Goal: Task Accomplishment & Management: Complete application form

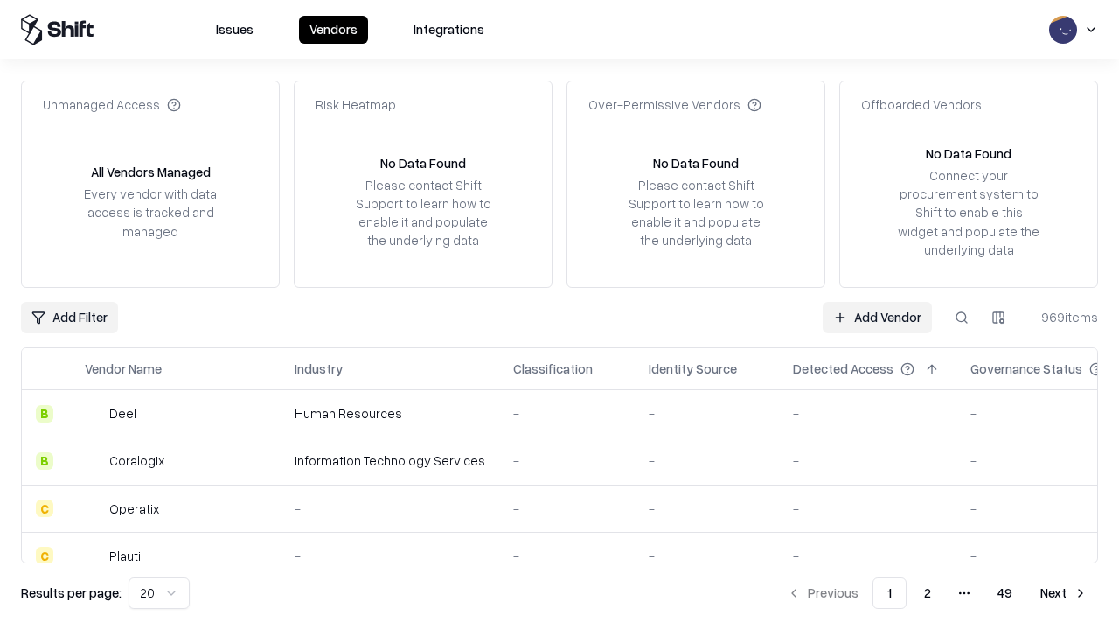
click at [877, 317] on link "Add Vendor" at bounding box center [877, 317] width 109 height 31
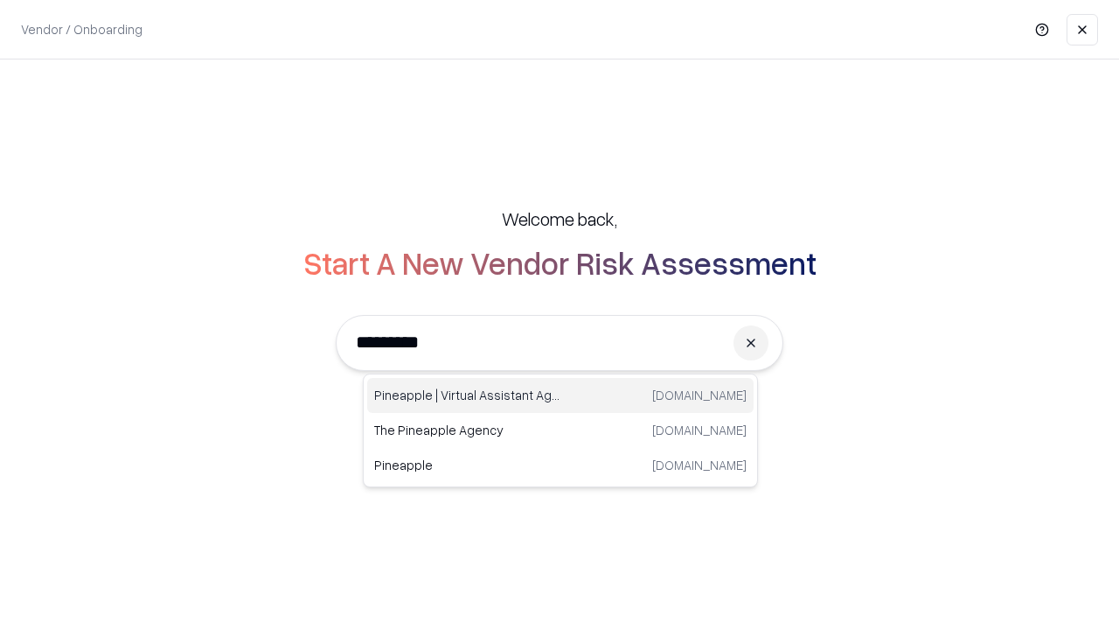
click at [561, 395] on div "Pineapple | Virtual Assistant Agency [DOMAIN_NAME]" at bounding box center [560, 395] width 386 height 35
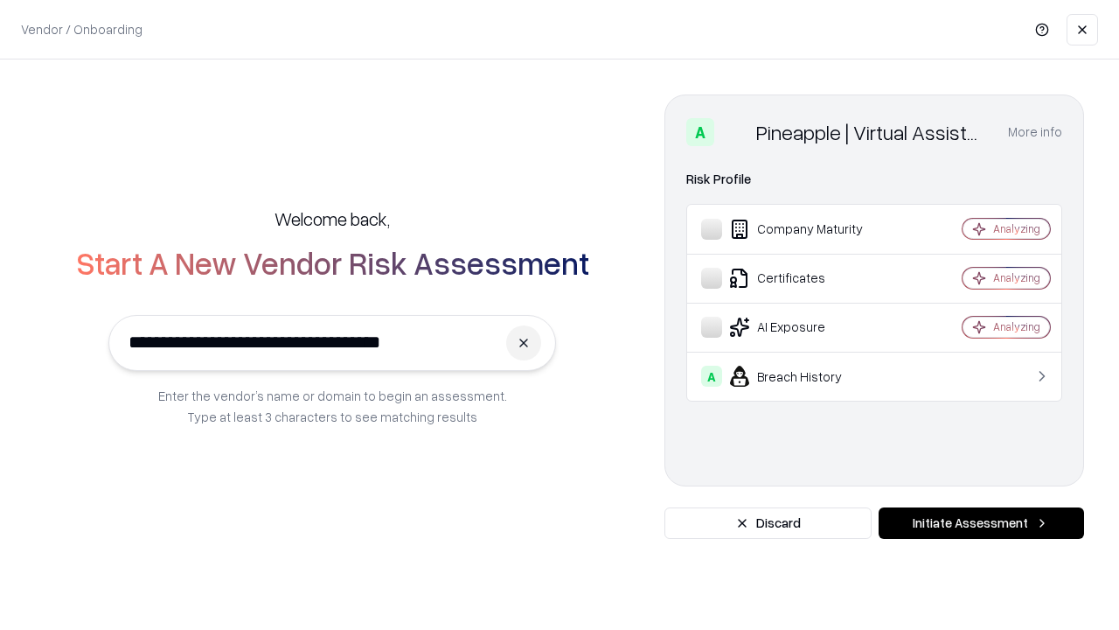
type input "**********"
click at [981, 523] on button "Initiate Assessment" at bounding box center [981, 522] width 205 height 31
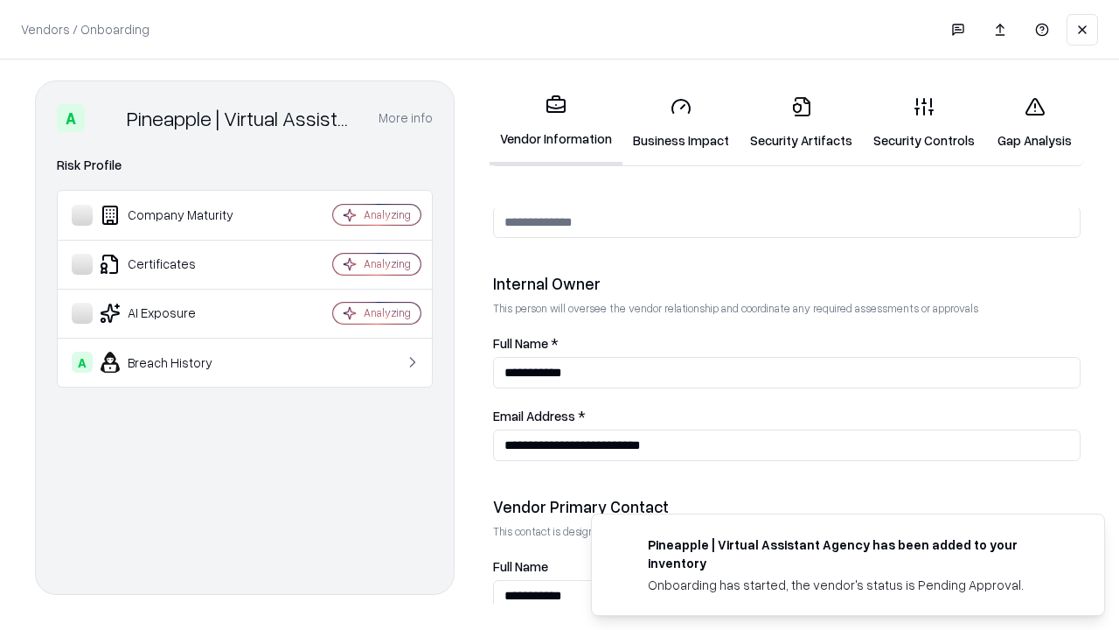
scroll to position [906, 0]
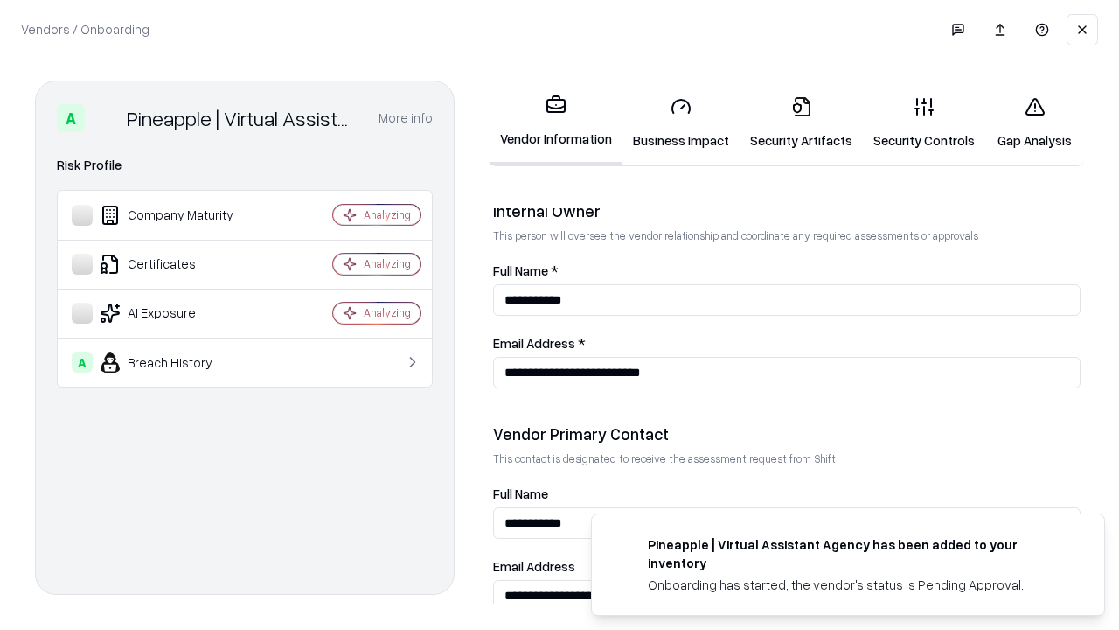
click at [681, 122] on link "Business Impact" at bounding box center [681, 122] width 117 height 81
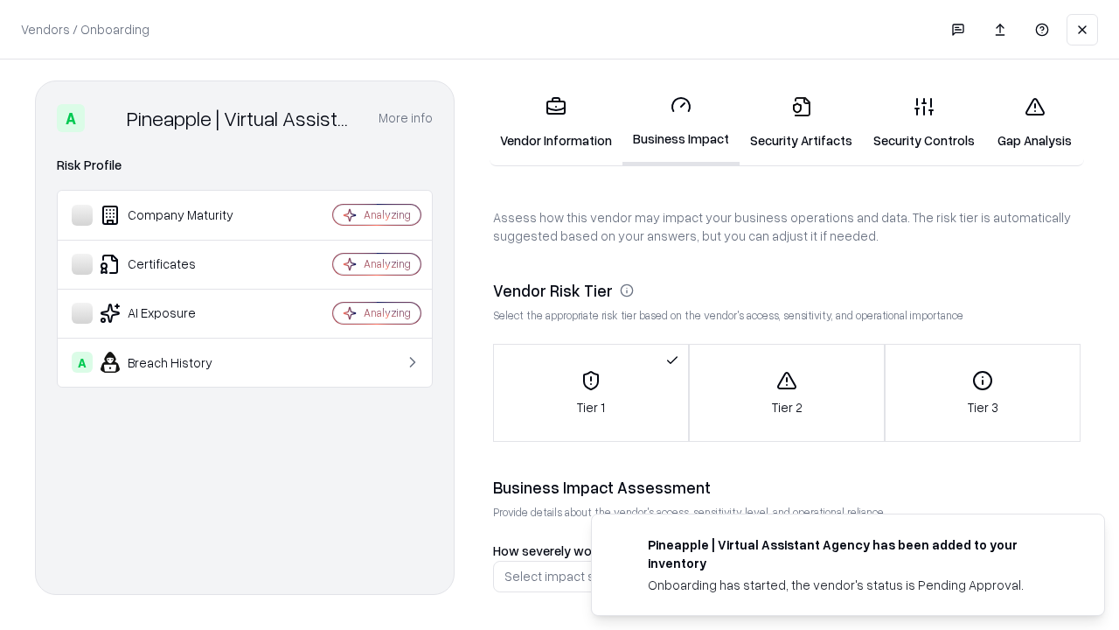
click at [801, 122] on link "Security Artifacts" at bounding box center [801, 122] width 123 height 81
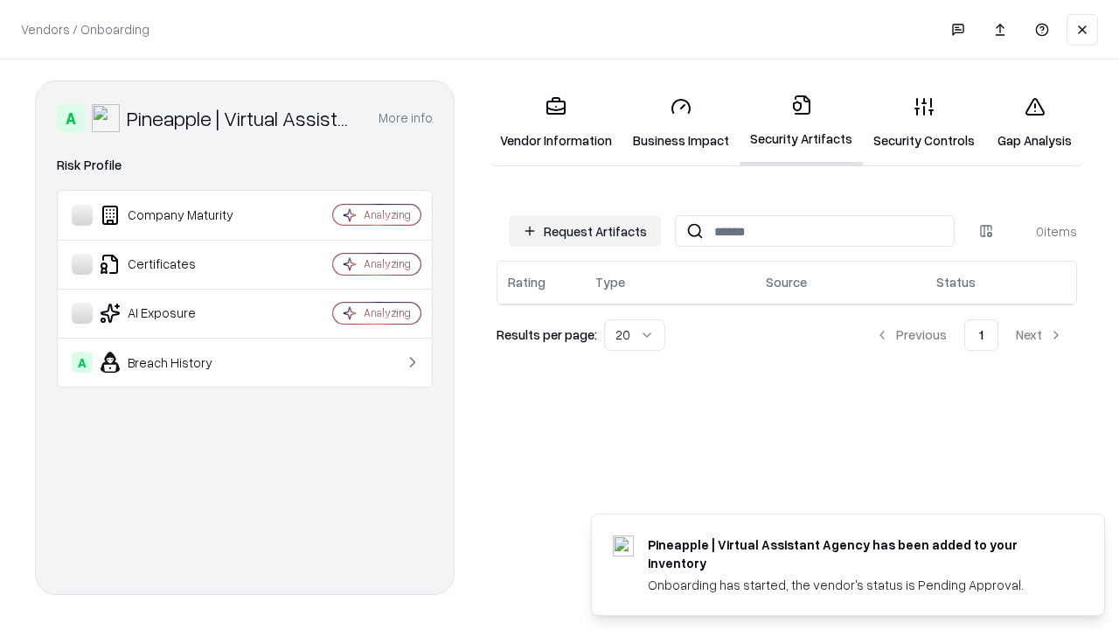
click at [585, 231] on button "Request Artifacts" at bounding box center [585, 230] width 152 height 31
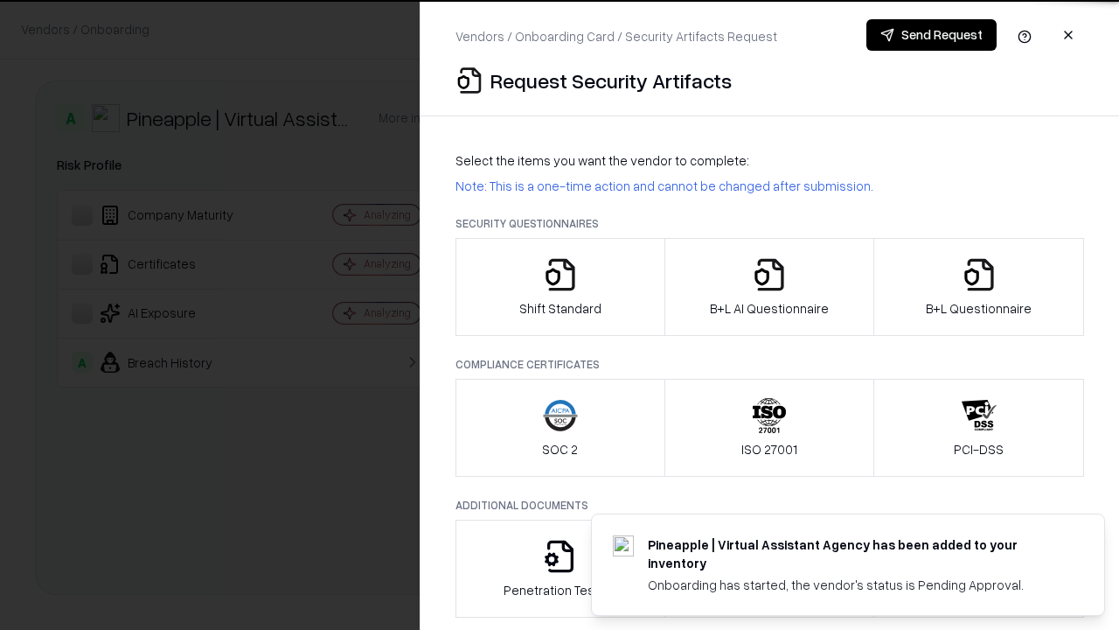
click at [560, 287] on icon "button" at bounding box center [560, 274] width 35 height 35
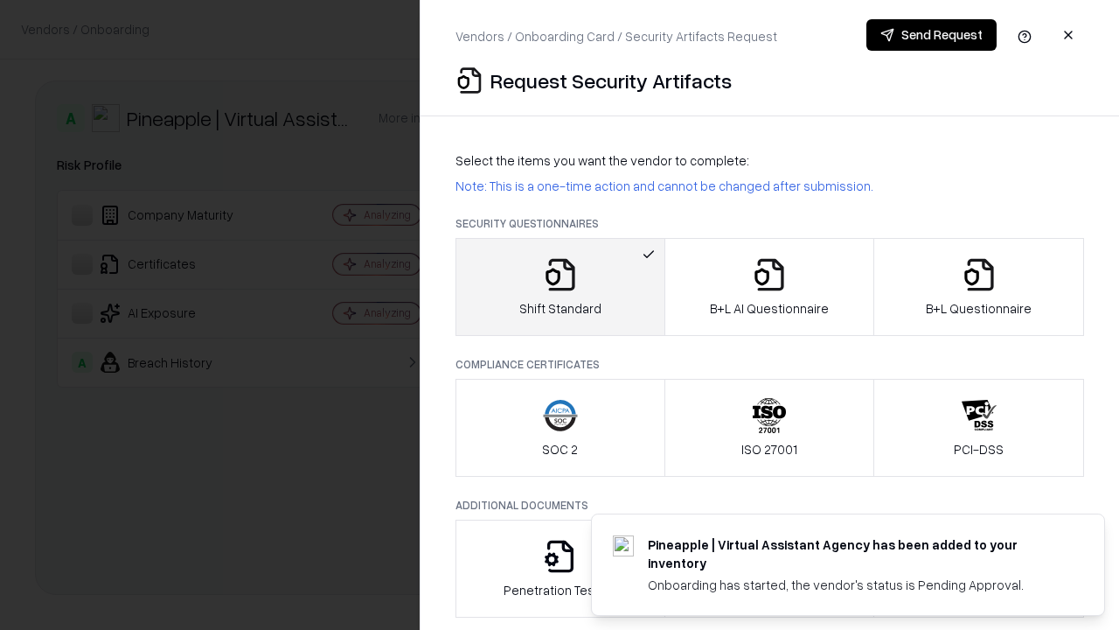
click at [931, 35] on button "Send Request" at bounding box center [932, 34] width 130 height 31
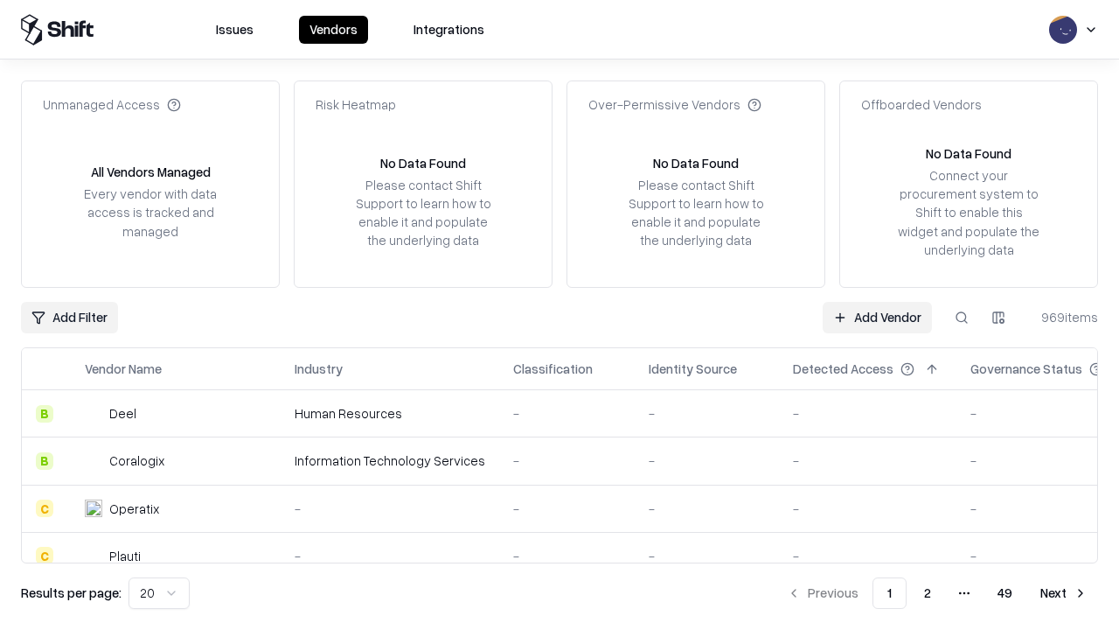
click at [962, 317] on button at bounding box center [961, 317] width 31 height 31
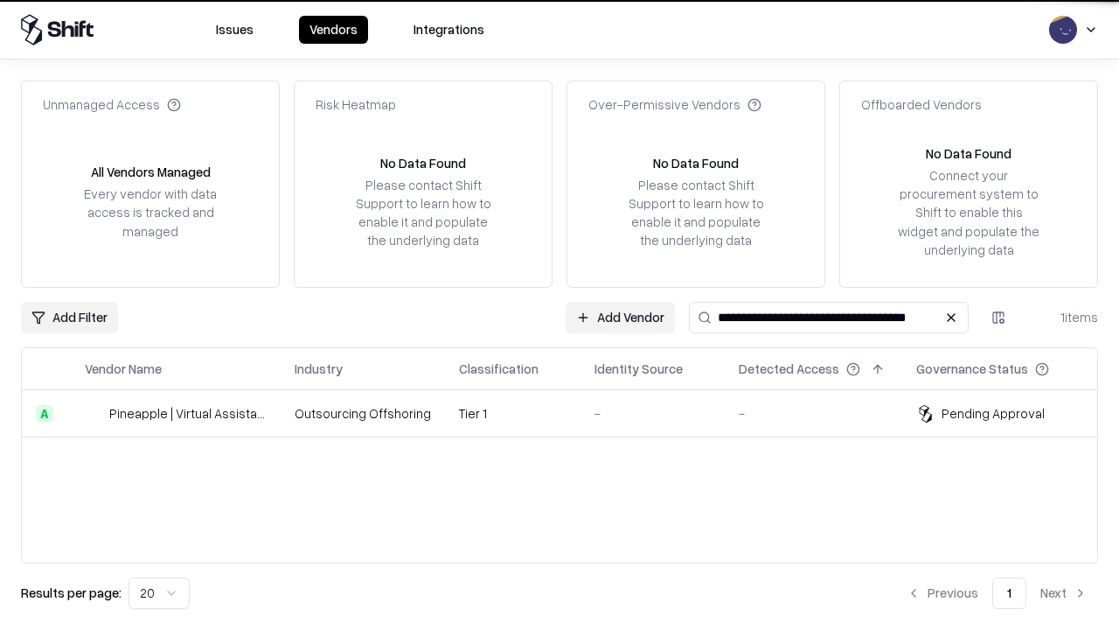
type input "**********"
click at [570, 413] on td "Tier 1" at bounding box center [513, 413] width 136 height 47
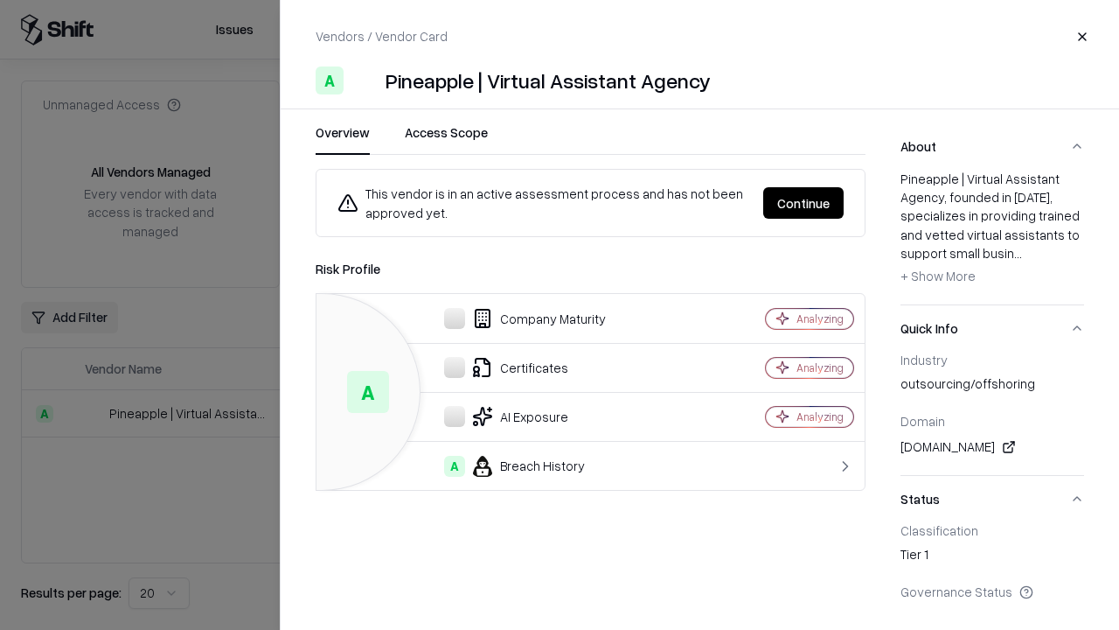
click at [804, 203] on button "Continue" at bounding box center [803, 202] width 80 height 31
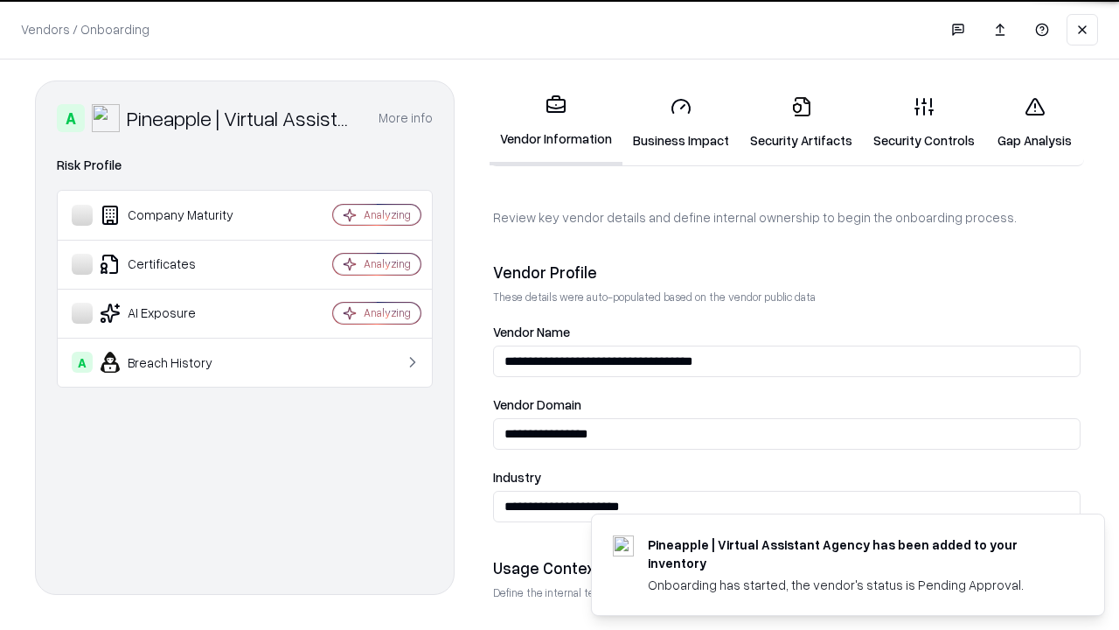
click at [801, 122] on link "Security Artifacts" at bounding box center [801, 122] width 123 height 81
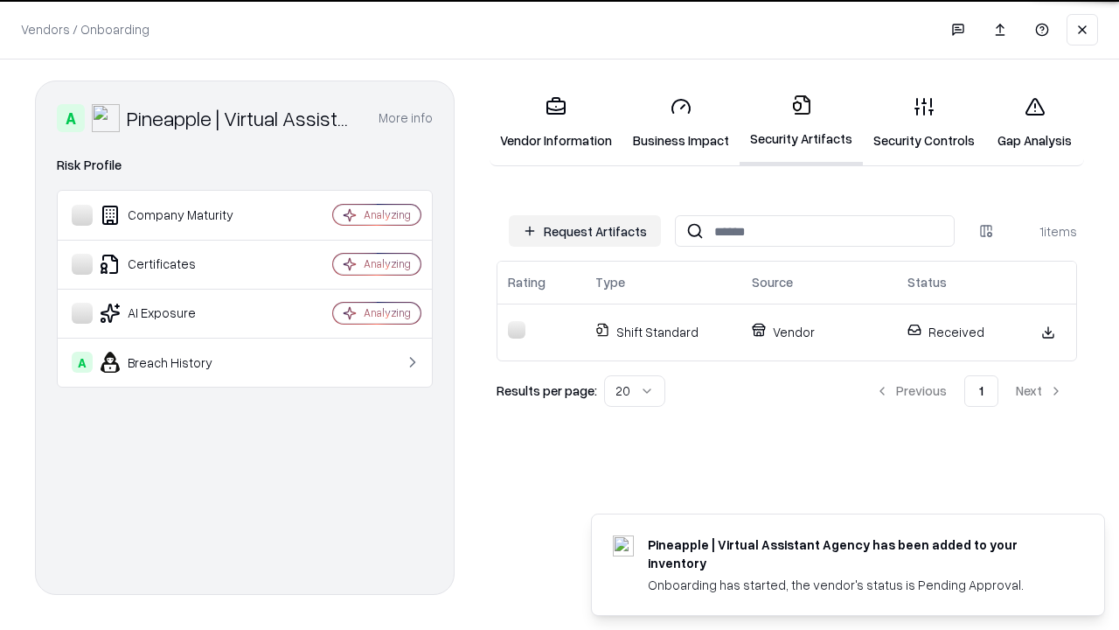
click at [924, 122] on link "Security Controls" at bounding box center [924, 122] width 122 height 81
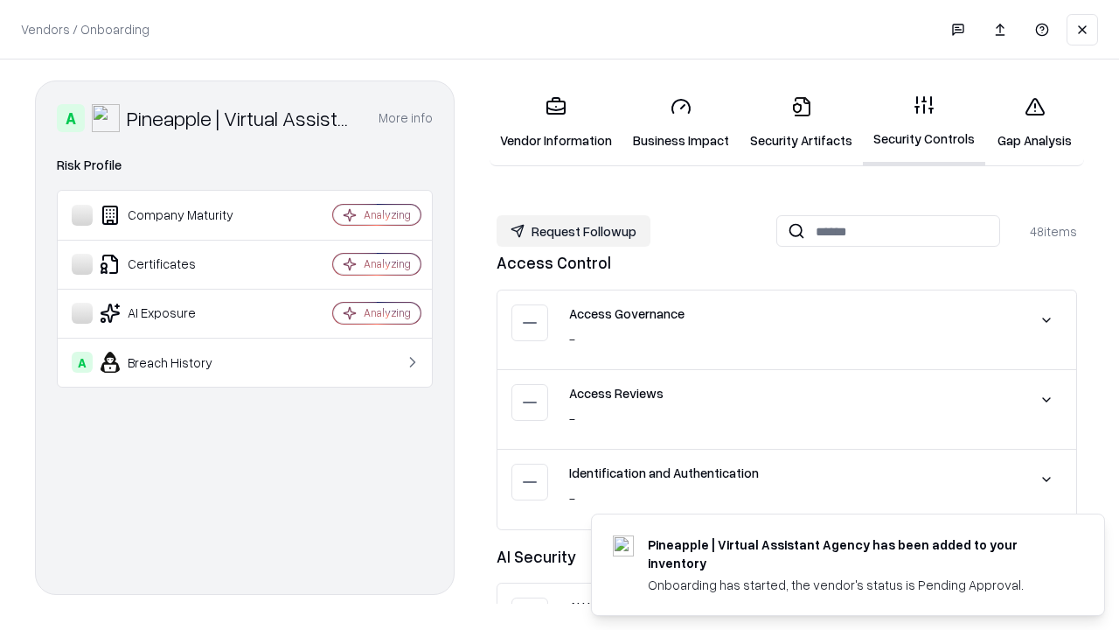
click at [574, 231] on button "Request Followup" at bounding box center [574, 230] width 154 height 31
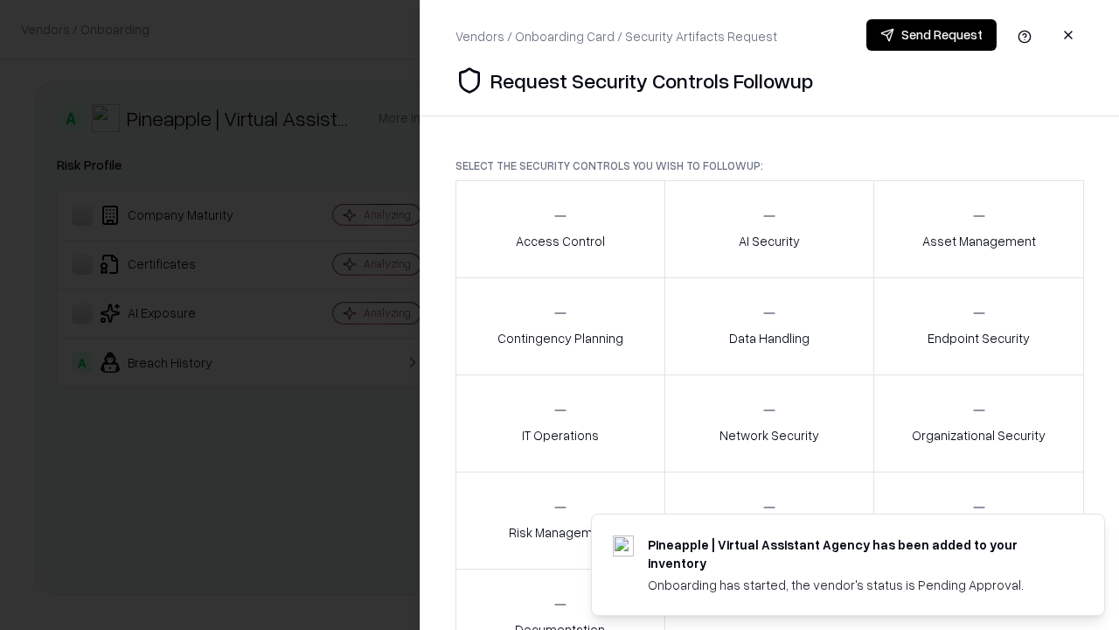
click at [560, 229] on div "Access Control" at bounding box center [560, 228] width 89 height 43
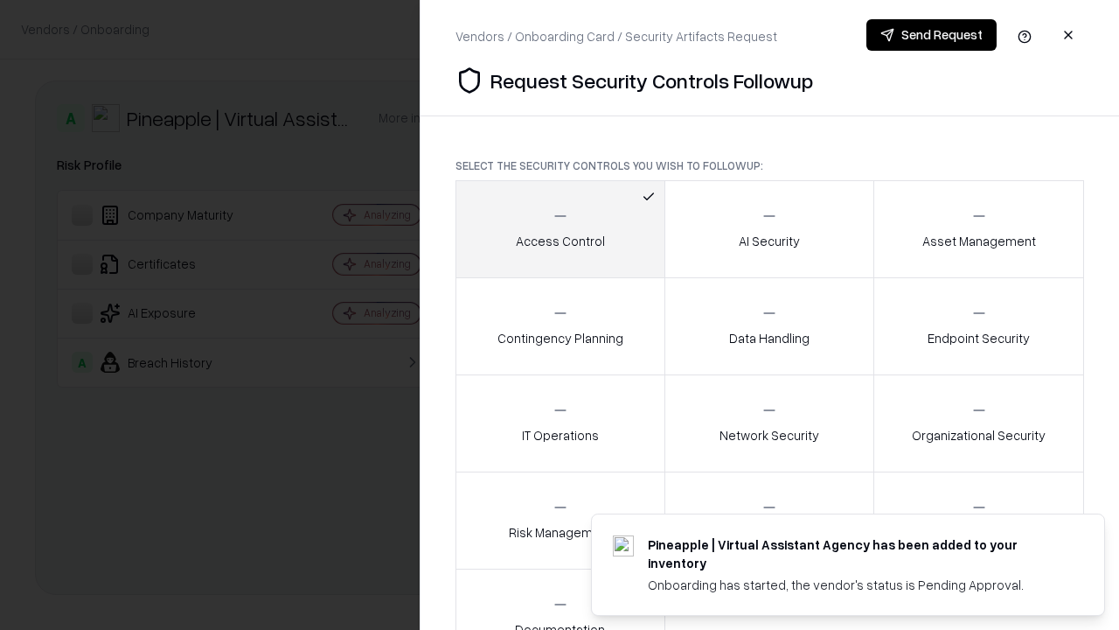
click at [931, 35] on button "Send Request" at bounding box center [932, 34] width 130 height 31
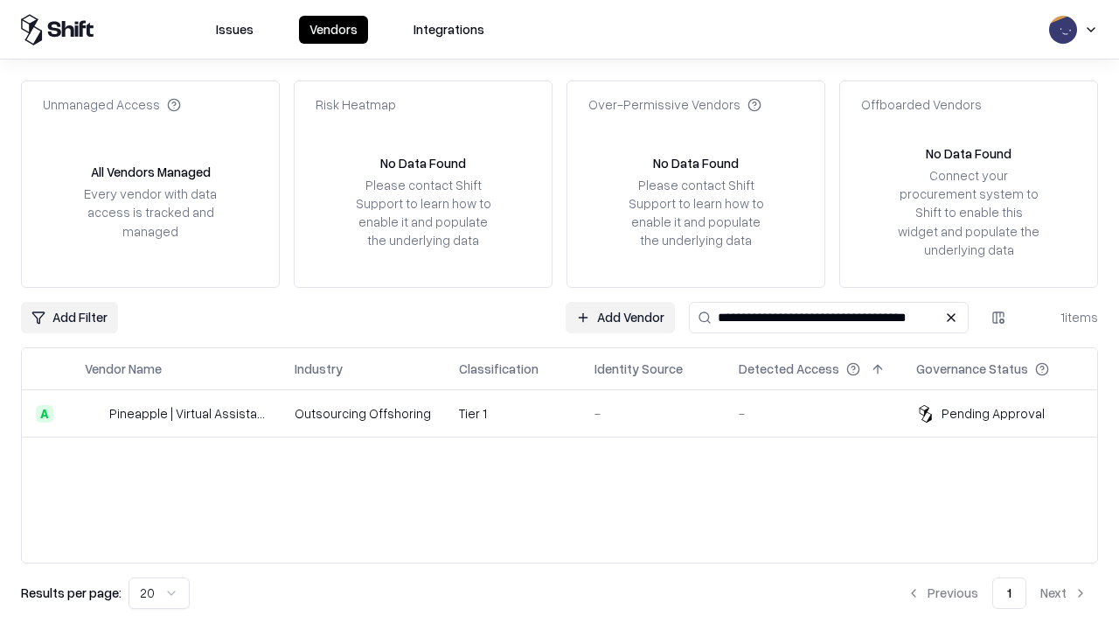
type input "**********"
click at [570, 413] on td "Tier 1" at bounding box center [513, 413] width 136 height 47
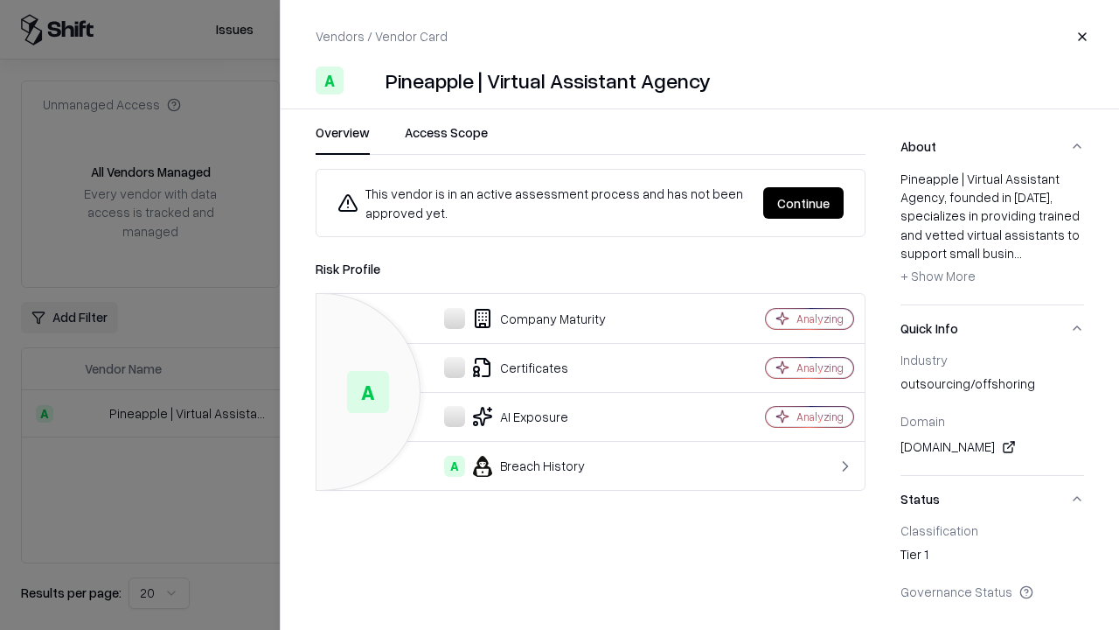
click at [804, 203] on button "Continue" at bounding box center [803, 202] width 80 height 31
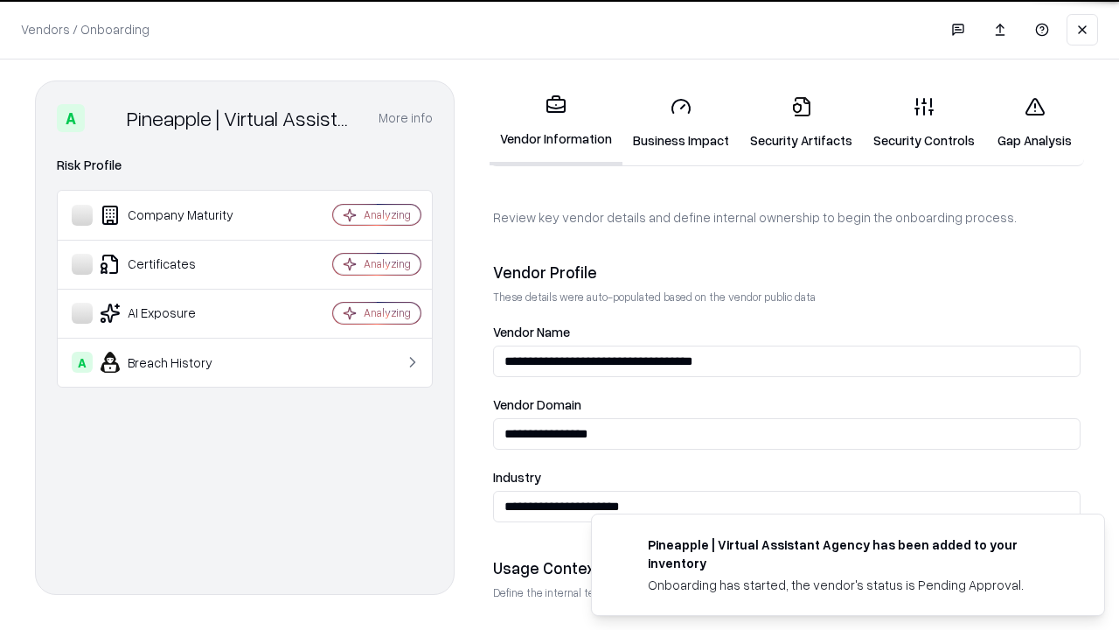
click at [1034, 122] on link "Gap Analysis" at bounding box center [1034, 122] width 99 height 81
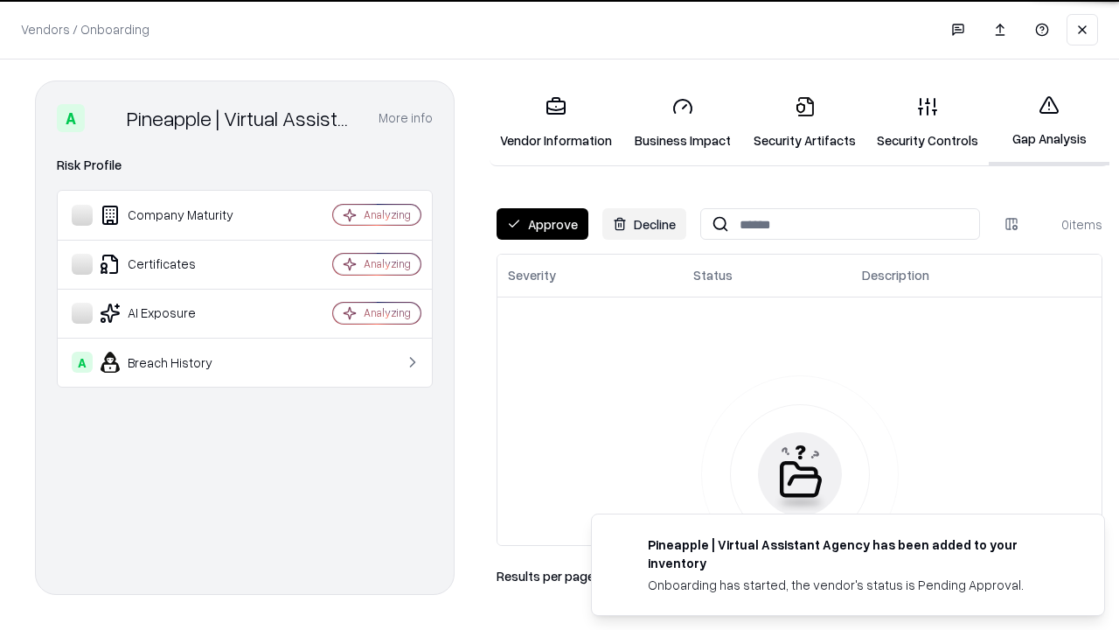
click at [542, 224] on button "Approve" at bounding box center [543, 223] width 92 height 31
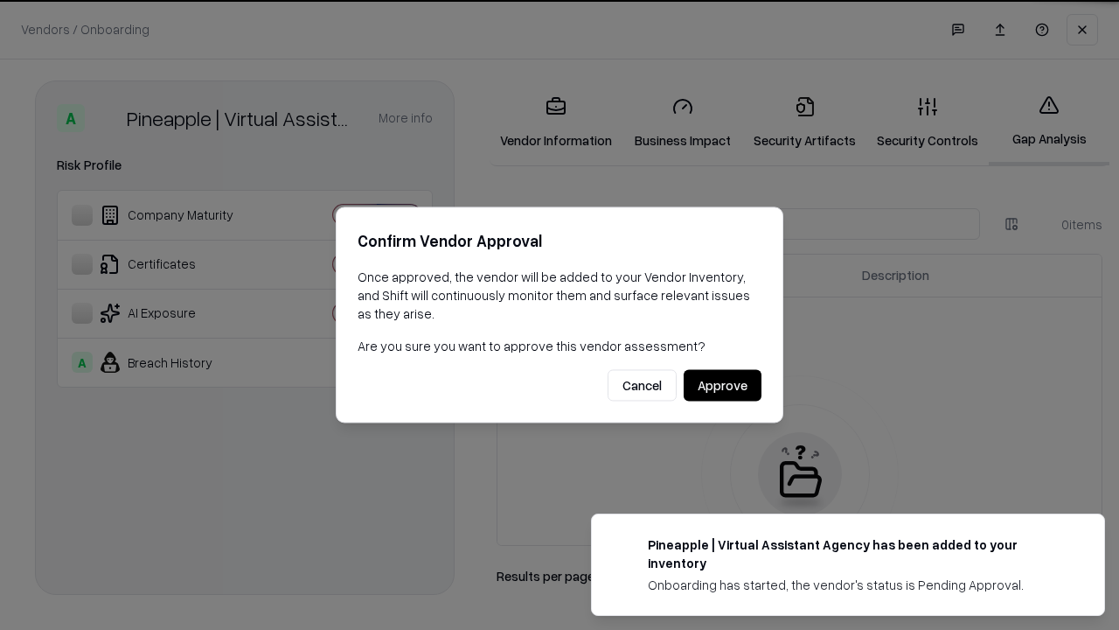
click at [722, 385] on button "Approve" at bounding box center [723, 385] width 78 height 31
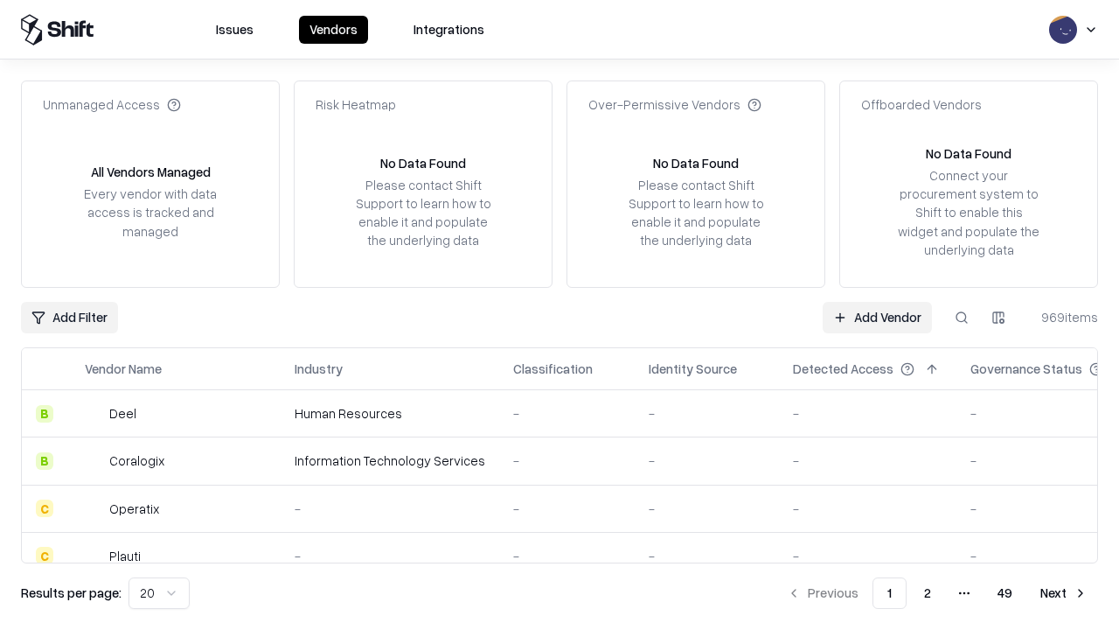
type input "**********"
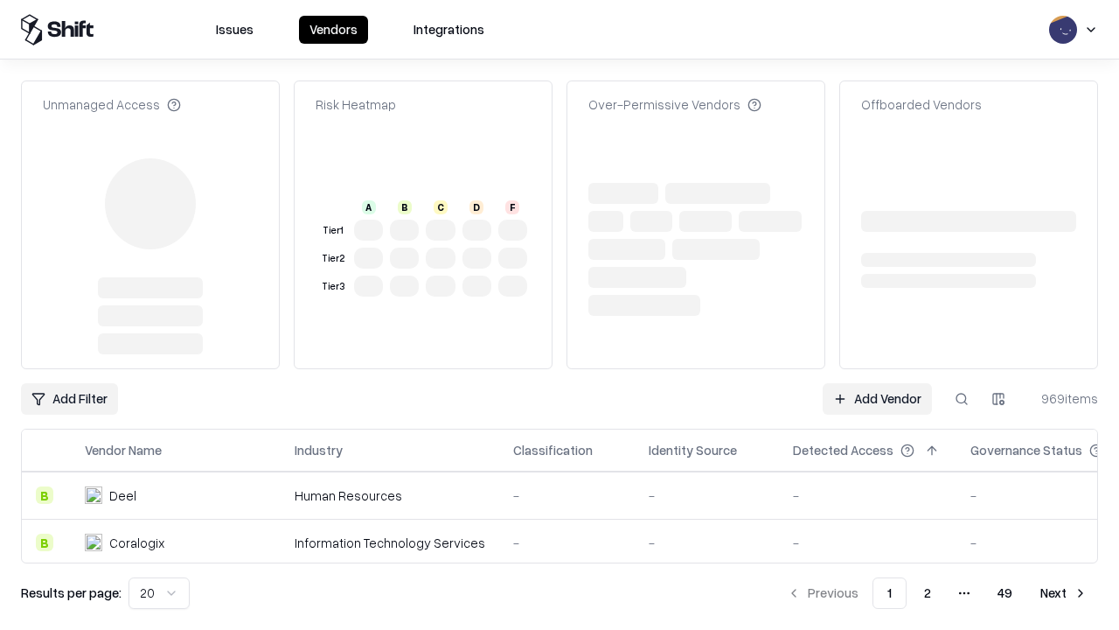
click at [877, 383] on link "Add Vendor" at bounding box center [877, 398] width 109 height 31
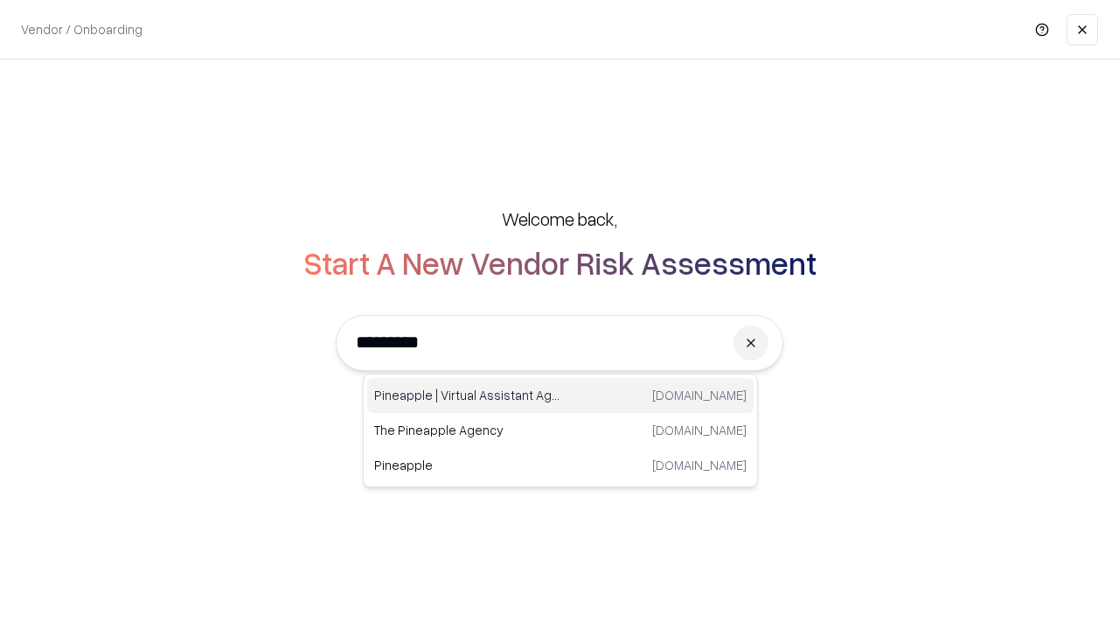
click at [561, 395] on div "Pineapple | Virtual Assistant Agency [DOMAIN_NAME]" at bounding box center [560, 395] width 386 height 35
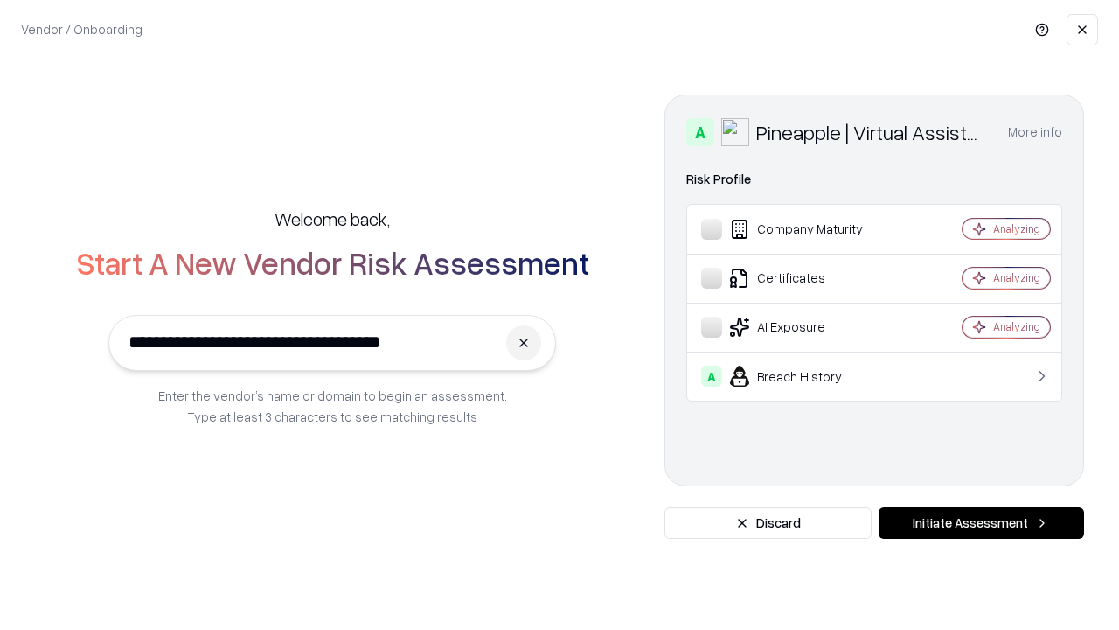
type input "**********"
click at [981, 523] on button "Initiate Assessment" at bounding box center [981, 522] width 205 height 31
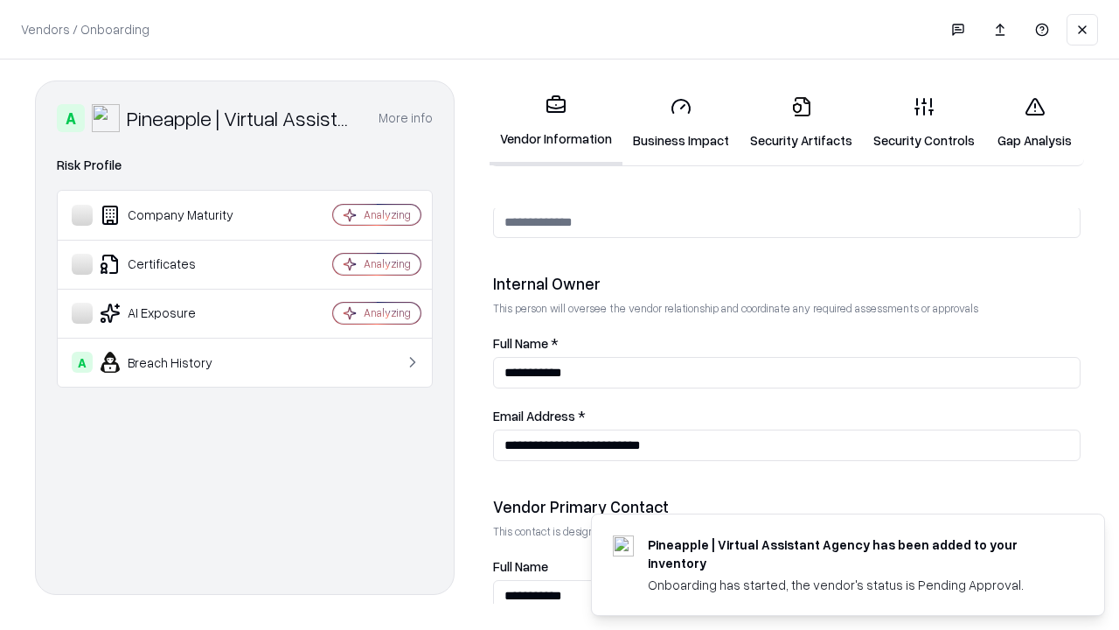
scroll to position [906, 0]
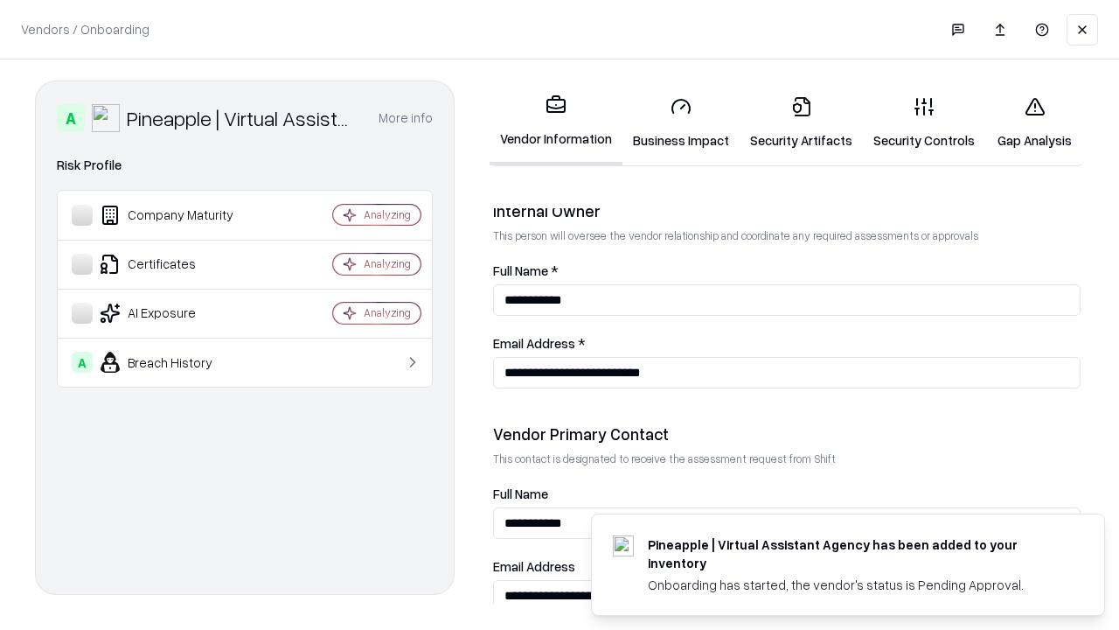
click at [1034, 122] on link "Gap Analysis" at bounding box center [1034, 122] width 99 height 81
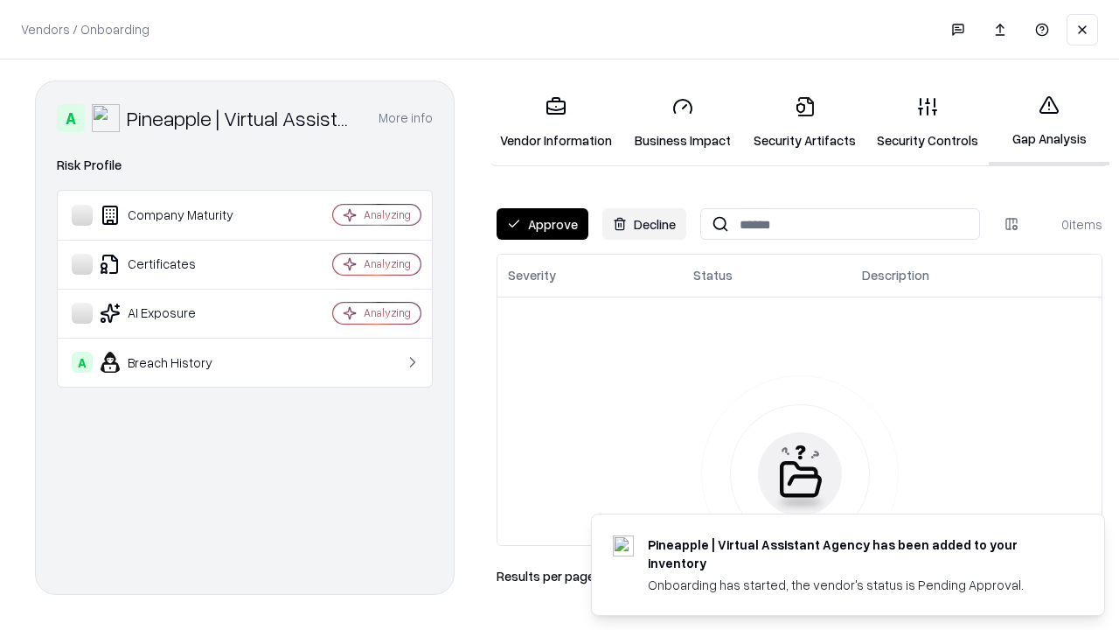
click at [542, 224] on button "Approve" at bounding box center [543, 223] width 92 height 31
